Goal: Task Accomplishment & Management: Manage account settings

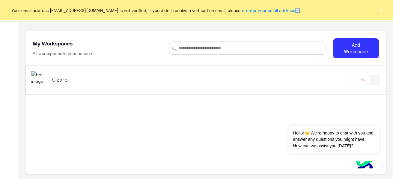
click at [71, 85] on div "Cizaro" at bounding box center [135, 80] width 209 height 17
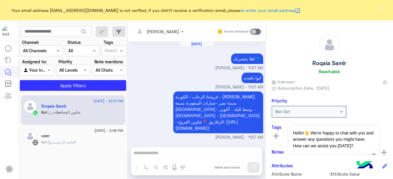
scroll to position [658, 0]
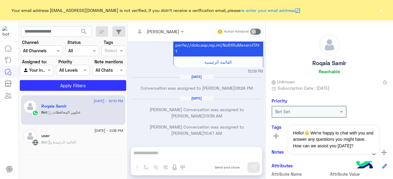
click at [380, 12] on button "×" at bounding box center [381, 10] width 6 height 6
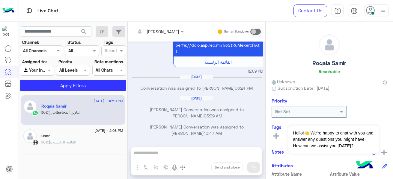
click at [372, 11] on icon at bounding box center [370, 10] width 9 height 9
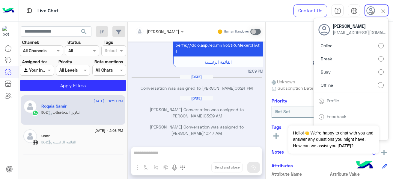
click at [376, 72] on label "Busy" at bounding box center [350, 72] width 65 height 11
click at [371, 86] on label "Offline" at bounding box center [350, 85] width 65 height 11
drag, startPoint x: 371, startPoint y: 86, endPoint x: 371, endPoint y: 94, distance: 8.1
click at [371, 94] on div "Profile" at bounding box center [350, 101] width 74 height 16
click at [270, 40] on div "Roqaia [PERSON_NAME] Unknown Subscription Date : [DATE] Priority Not Set Tags S…" at bounding box center [328, 99] width 127 height 155
